Goal: Task Accomplishment & Management: Manage account settings

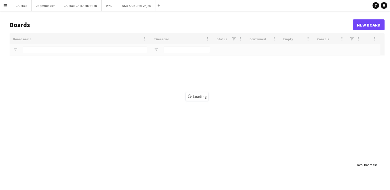
type input "***"
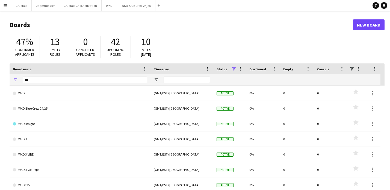
click at [4, 5] on app-icon "Menu" at bounding box center [5, 5] width 4 height 4
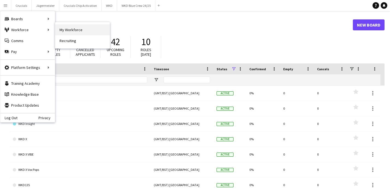
click at [71, 30] on link "My Workforce" at bounding box center [82, 29] width 55 height 11
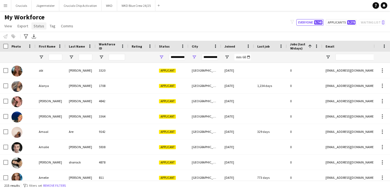
click at [38, 27] on span "Status" at bounding box center [39, 25] width 11 height 5
click at [142, 31] on div "My Workforce View Views Default view Deliveroo New view Update view Delete view…" at bounding box center [195, 22] width 390 height 19
click at [384, 47] on span at bounding box center [383, 46] width 5 height 5
click at [290, 33] on div "Notify workforce Add to tag Select at least one crew to tag him or her. Advance…" at bounding box center [195, 36] width 390 height 9
click at [11, 25] on span "View" at bounding box center [8, 25] width 8 height 5
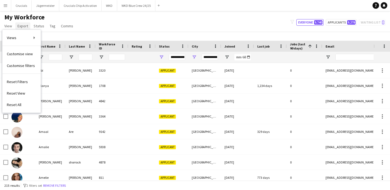
click at [22, 26] on span "Export" at bounding box center [22, 25] width 11 height 5
